Goal: Navigation & Orientation: Find specific page/section

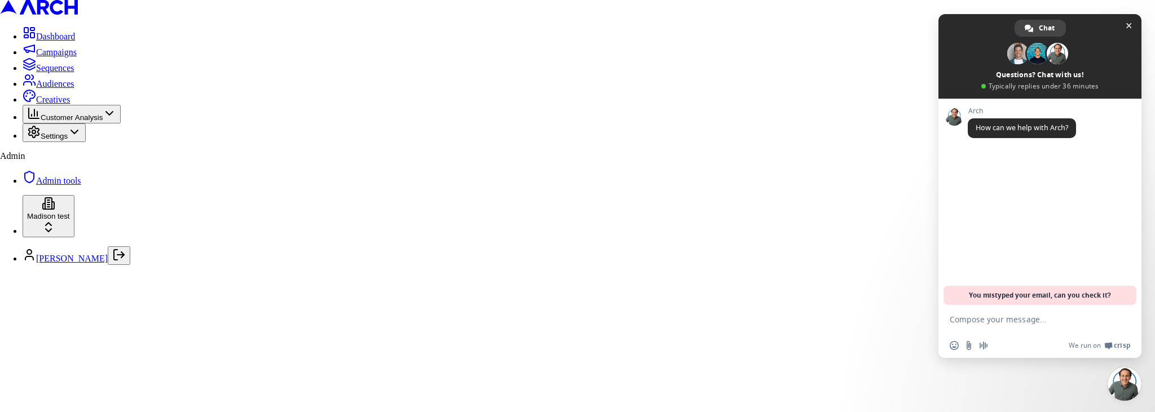
click at [77, 81] on ul "Dashboard Campaigns Sequences Audiences Creatives Customer Analysis Settings" at bounding box center [577, 84] width 1155 height 116
click at [74, 73] on span "Sequences" at bounding box center [55, 68] width 38 height 10
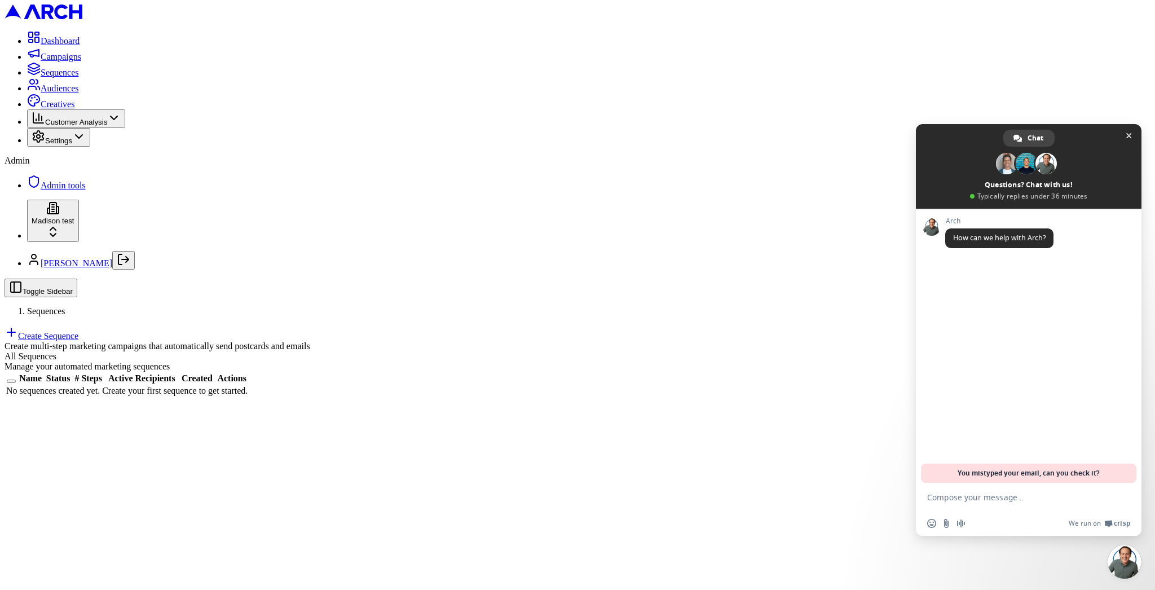
drag, startPoint x: 85, startPoint y: 572, endPoint x: 89, endPoint y: 566, distance: 7.1
click at [85, 268] on link "[PERSON_NAME]" at bounding box center [77, 263] width 72 height 10
click at [95, 407] on html "Dashboard Campaigns Sequences Audiences Creatives Customer Analysis Settings Ad…" at bounding box center [577, 203] width 1155 height 407
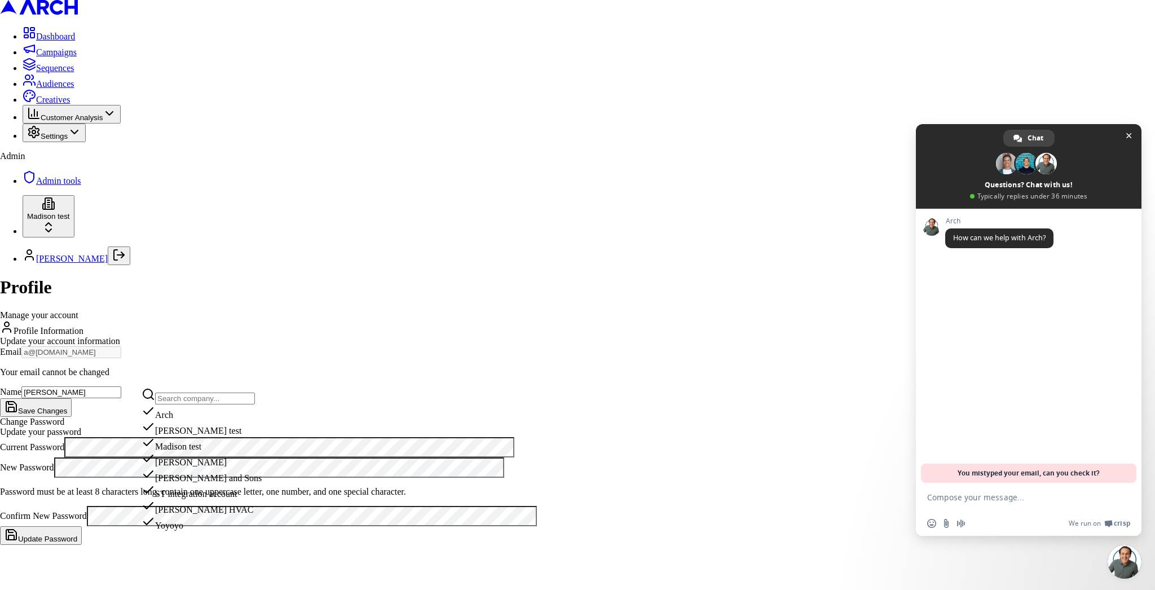
click at [199, 412] on div "ST integration account" at bounding box center [202, 491] width 120 height 16
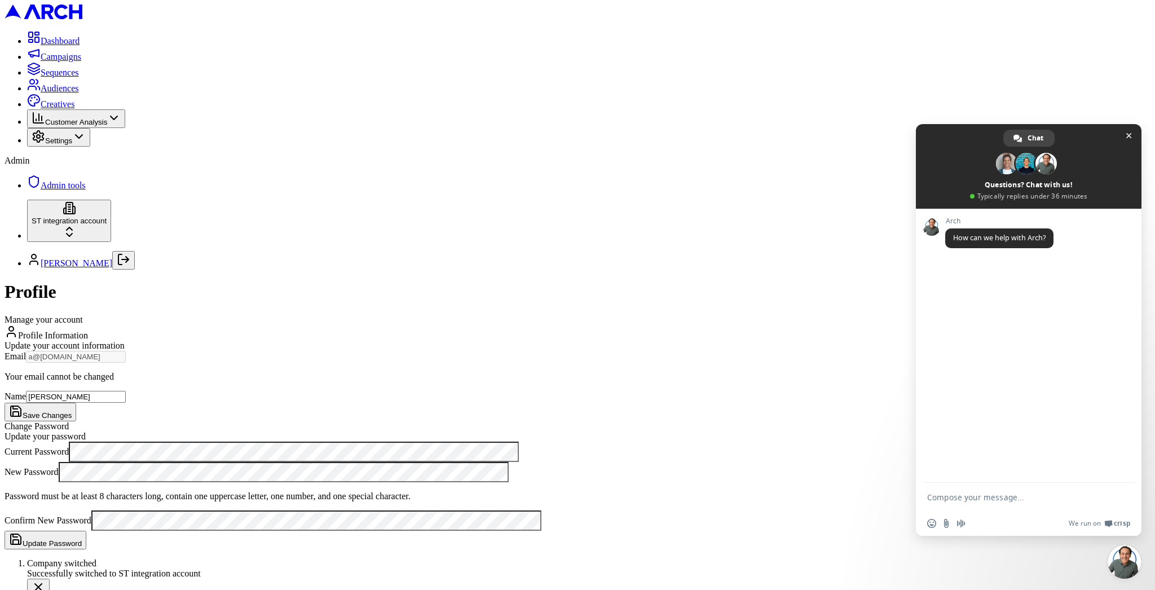
click at [49, 77] on span "Sequences" at bounding box center [60, 73] width 38 height 10
